Goal: Task Accomplishment & Management: Use online tool/utility

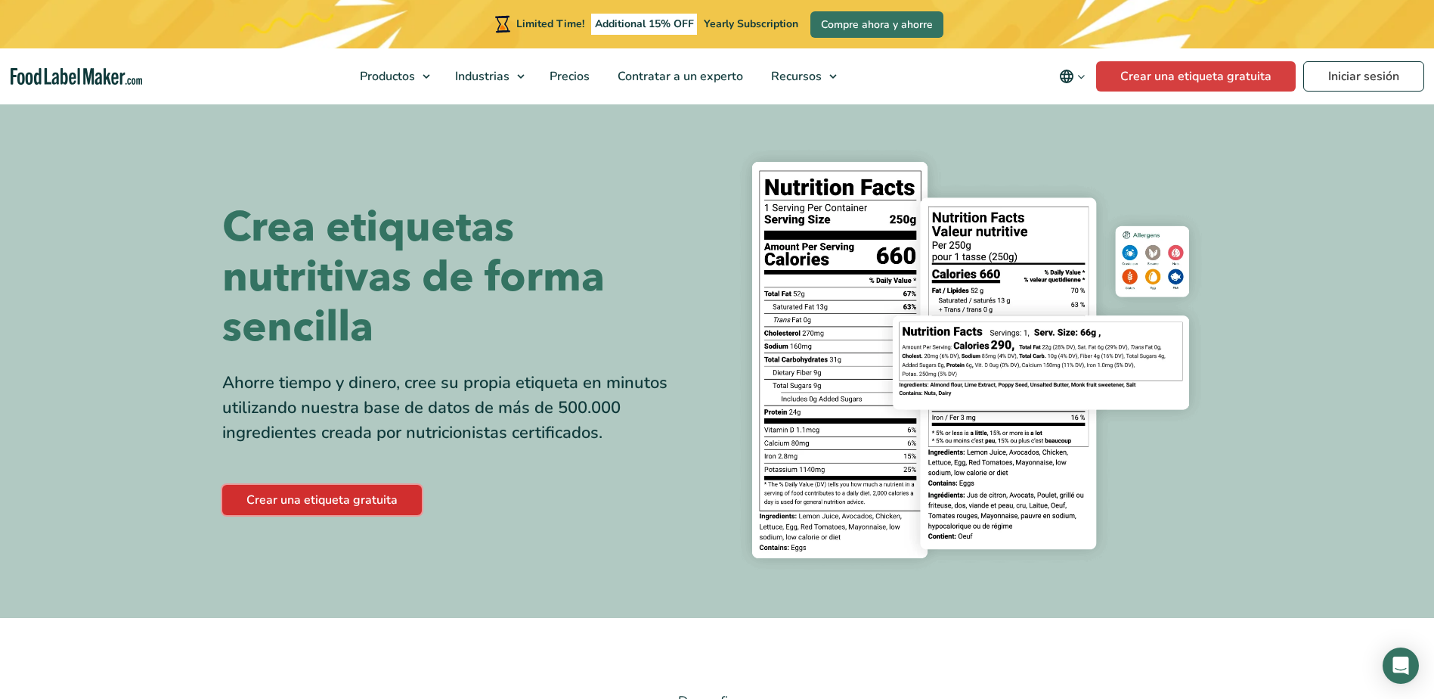
click at [327, 504] on link "Crear una etiqueta gratuita" at bounding box center [322, 500] width 200 height 30
